Goal: Task Accomplishment & Management: Use online tool/utility

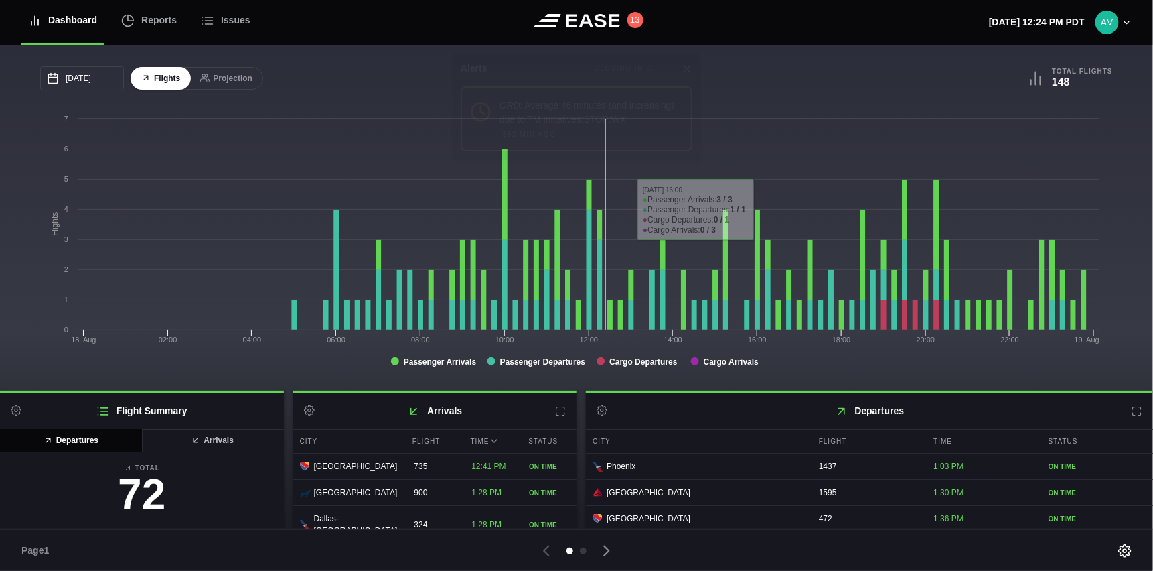
click at [687, 68] on icon at bounding box center [687, 68] width 5 height 5
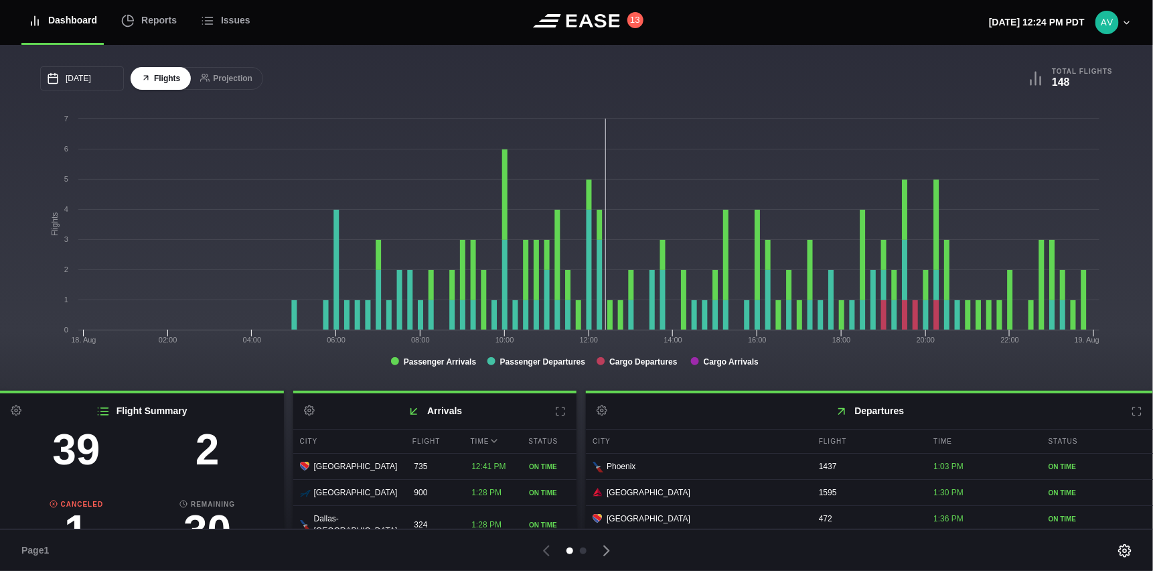
scroll to position [134, 0]
click at [213, 449] on h3 "2" at bounding box center [207, 441] width 131 height 43
select select "passenger"
select select "DELAYED"
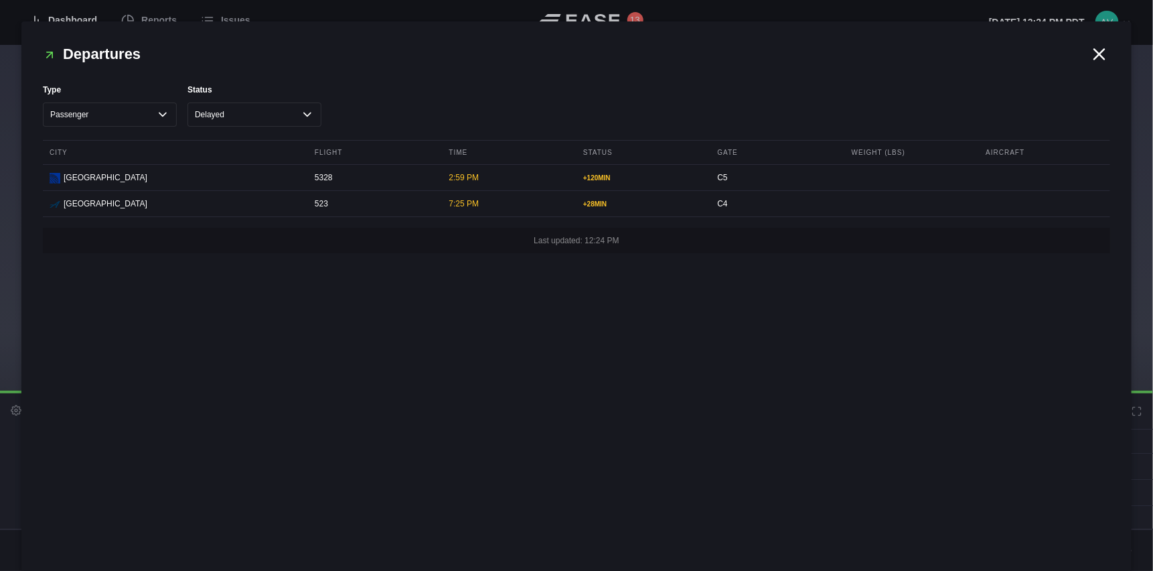
click at [1103, 55] on icon at bounding box center [1100, 54] width 20 height 20
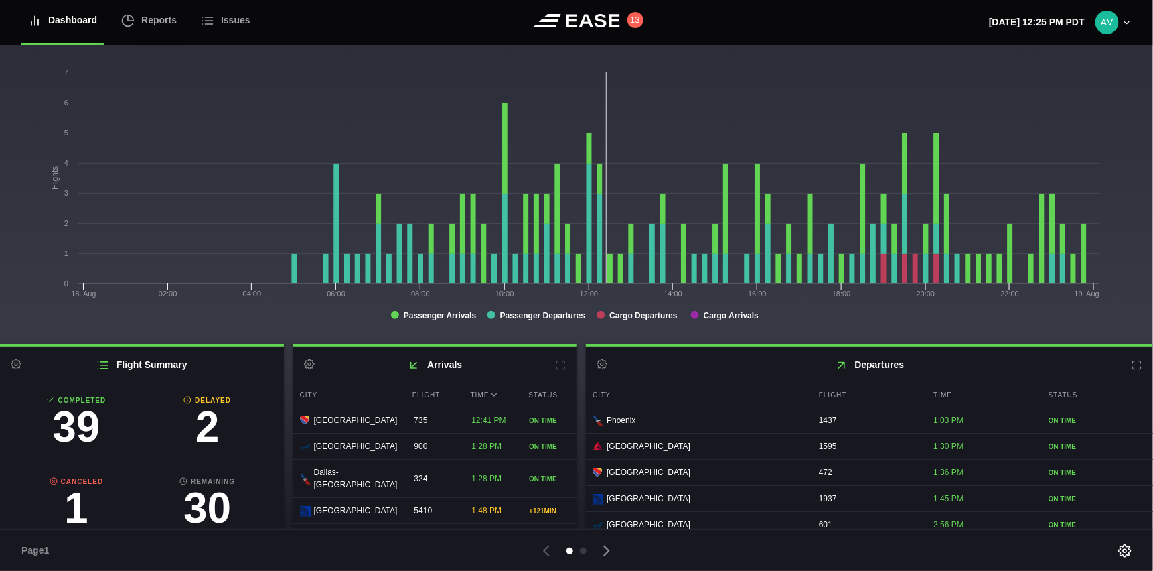
scroll to position [19, 0]
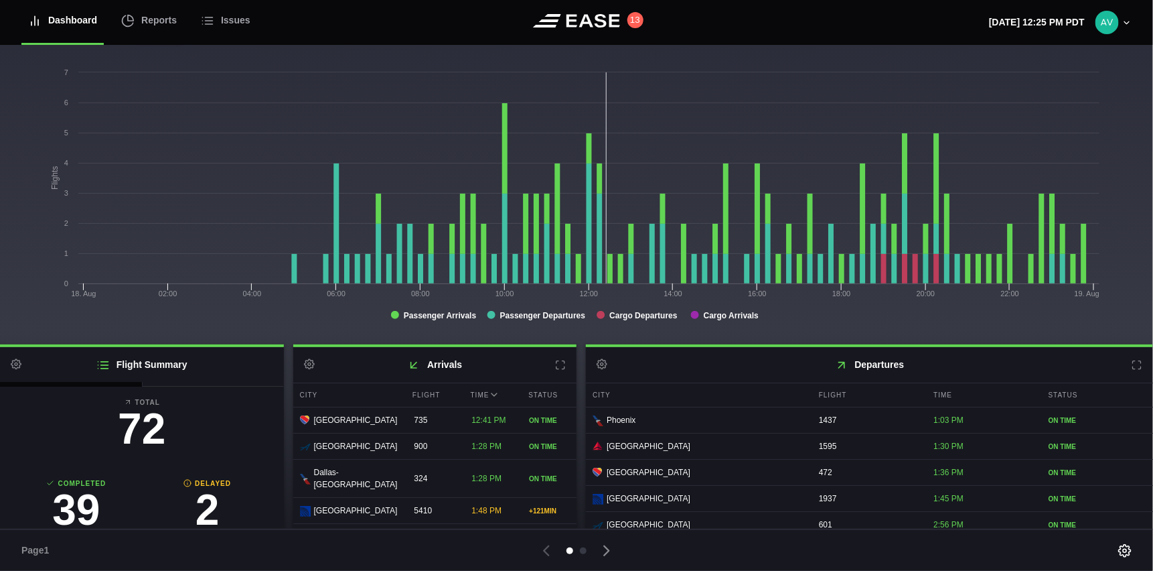
click at [202, 490] on h3 "2" at bounding box center [207, 509] width 131 height 43
select select "passenger"
select select "DELAYED"
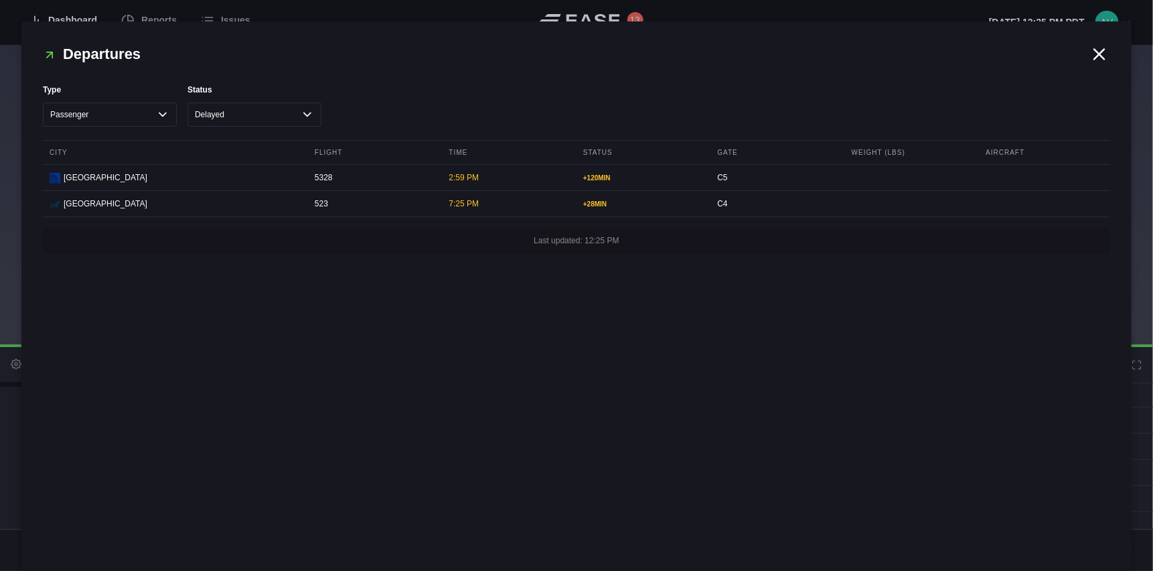
click at [1103, 52] on icon at bounding box center [1100, 54] width 20 height 20
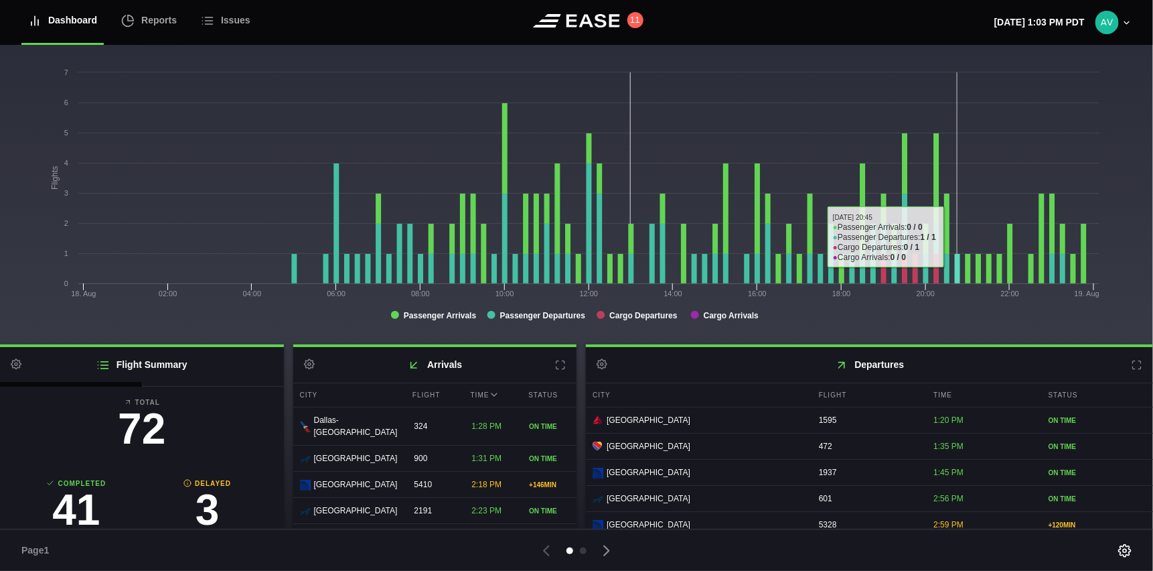
click at [960, 74] on rect at bounding box center [573, 200] width 1066 height 268
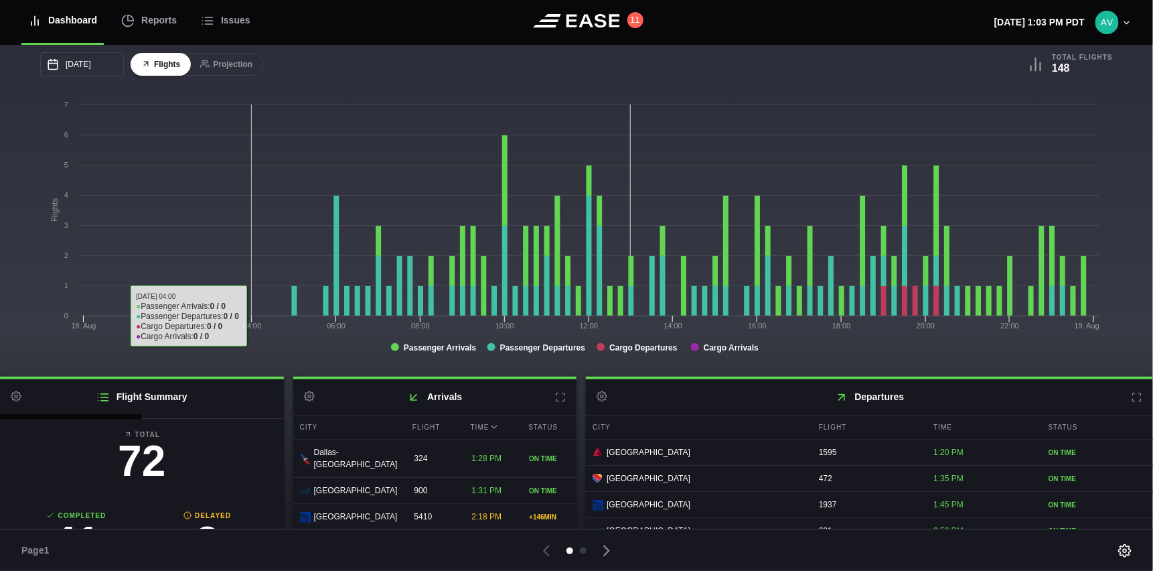
scroll to position [0, 0]
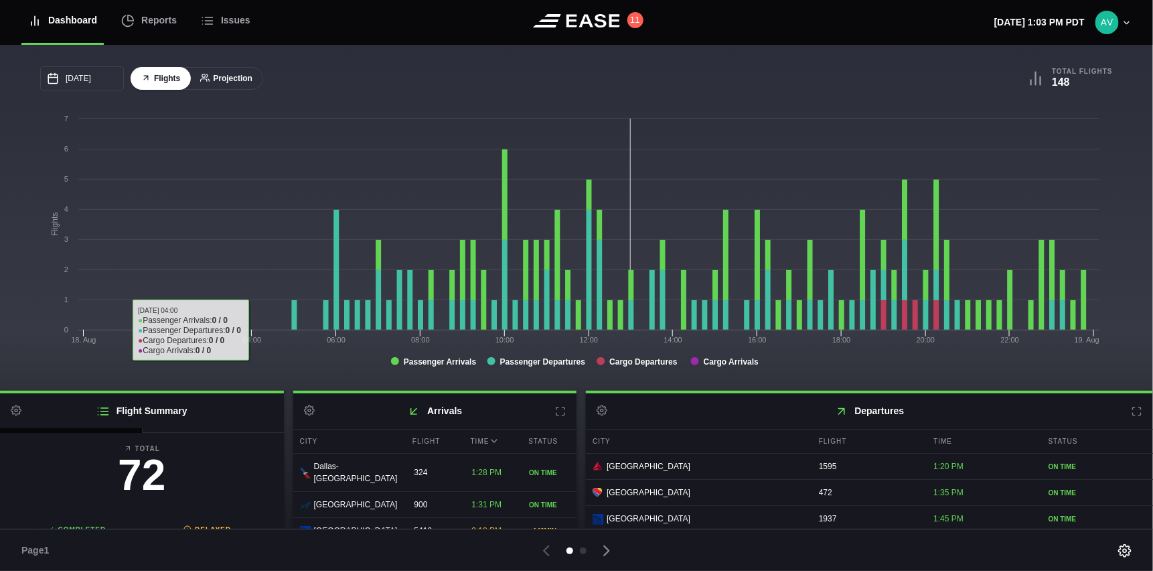
click at [228, 74] on button "Projection" at bounding box center [227, 78] width 74 height 23
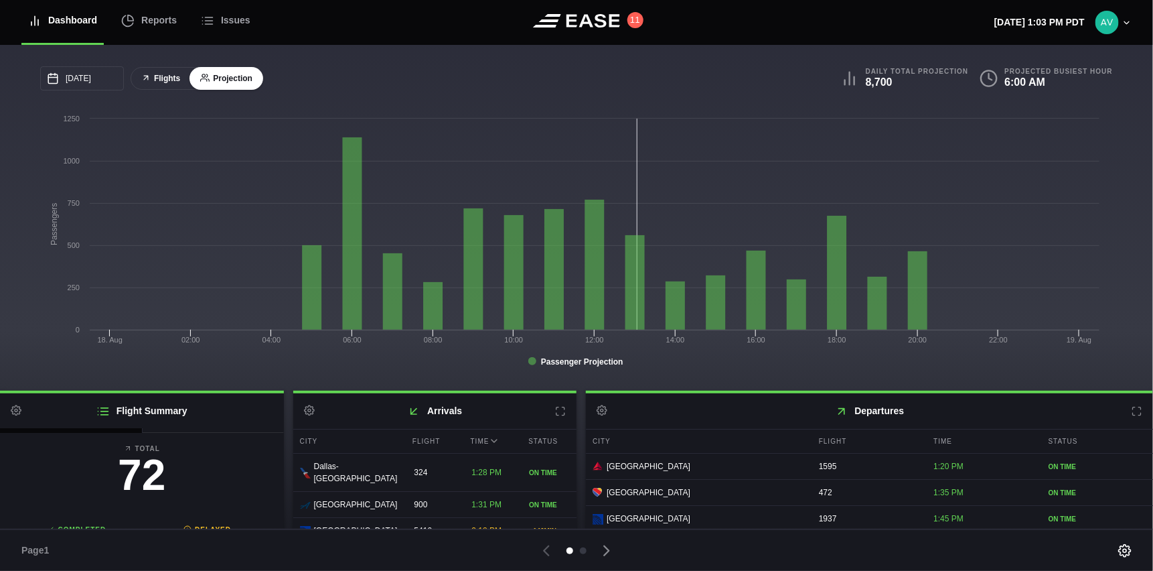
click at [157, 78] on button "Flights" at bounding box center [161, 78] width 60 height 23
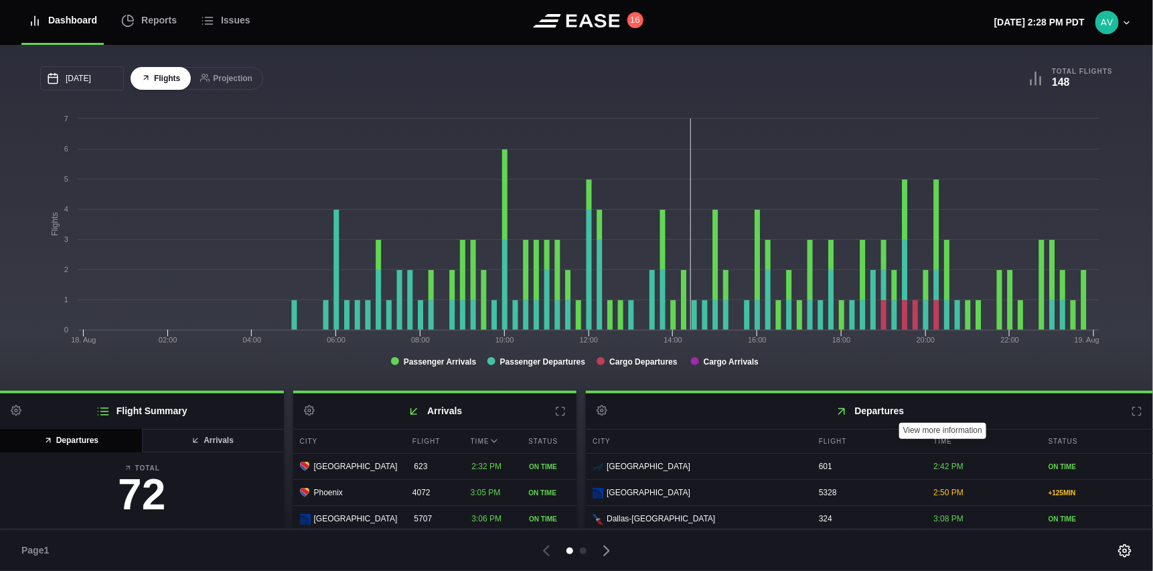
click at [1132, 411] on icon at bounding box center [1137, 411] width 11 height 11
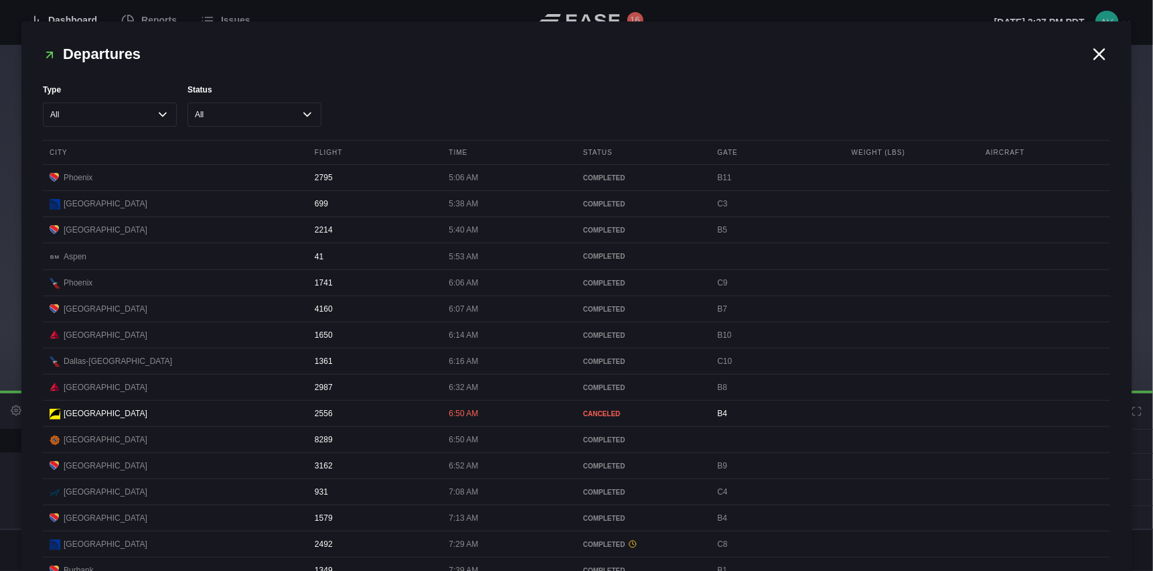
click at [1092, 57] on icon at bounding box center [1100, 54] width 20 height 20
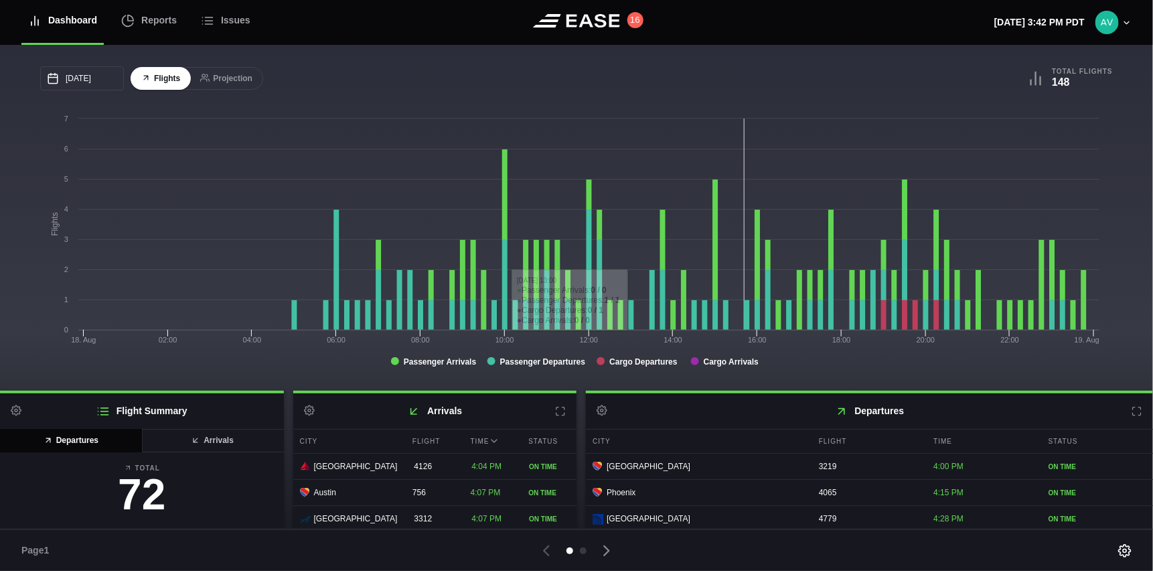
click at [381, 80] on div "[DATE] [PERSON_NAME] Wed Thu Fri Sat 27 28 29 30 [DATE] 1 2 3 4 5 6 7 8 9 10 11…" at bounding box center [308, 78] width 536 height 24
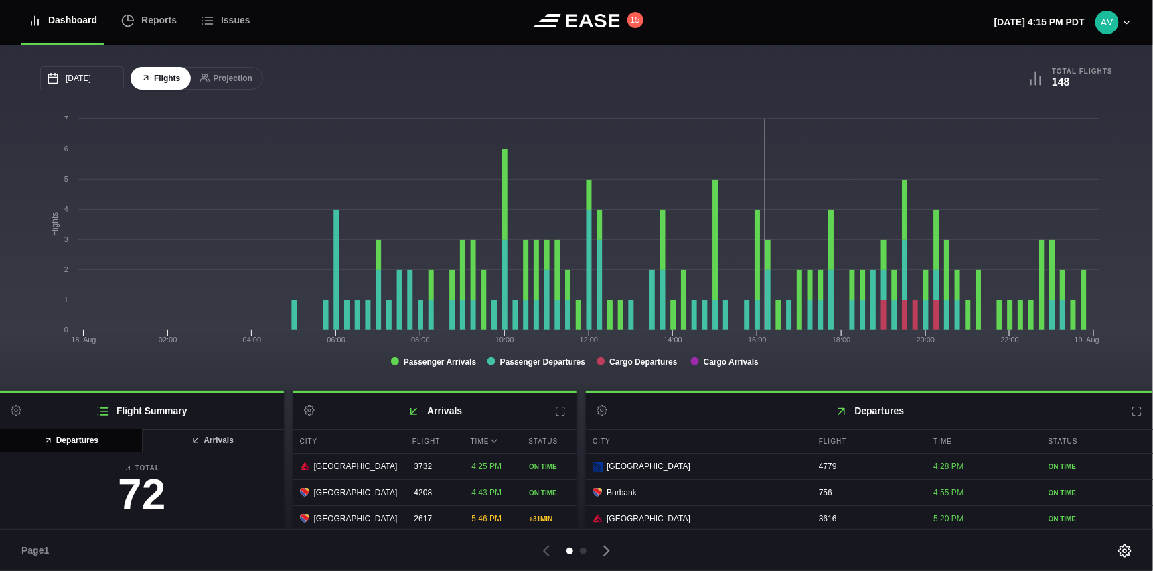
click at [1135, 417] on icon at bounding box center [1137, 411] width 11 height 11
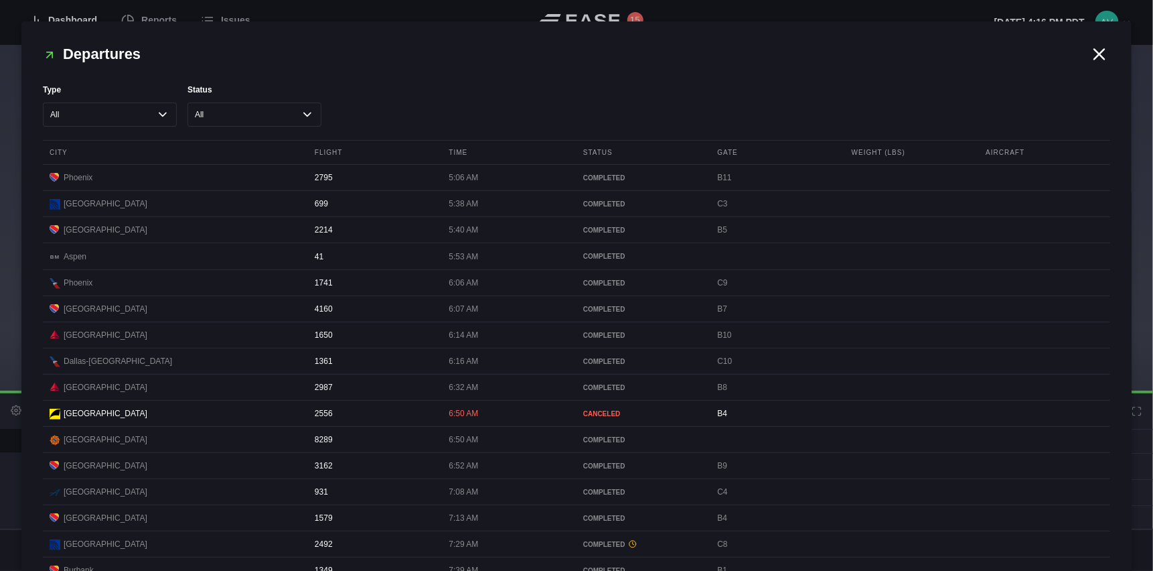
click at [1096, 52] on icon at bounding box center [1100, 54] width 20 height 20
